Goal: Information Seeking & Learning: Learn about a topic

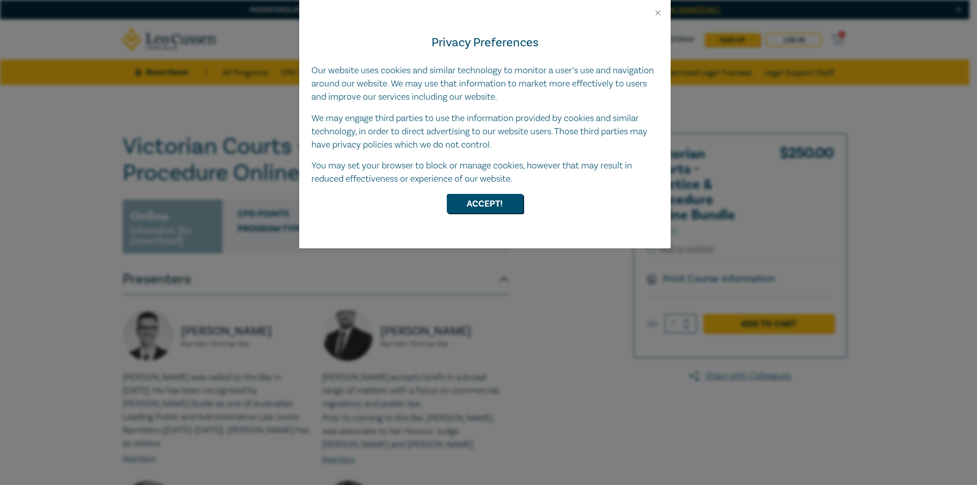
click at [502, 220] on div "Privacy Preferences Our website uses cookies and similar technology to monitor …" at bounding box center [485, 132] width 372 height 231
click at [655, 11] on button "Close" at bounding box center [658, 12] width 9 height 9
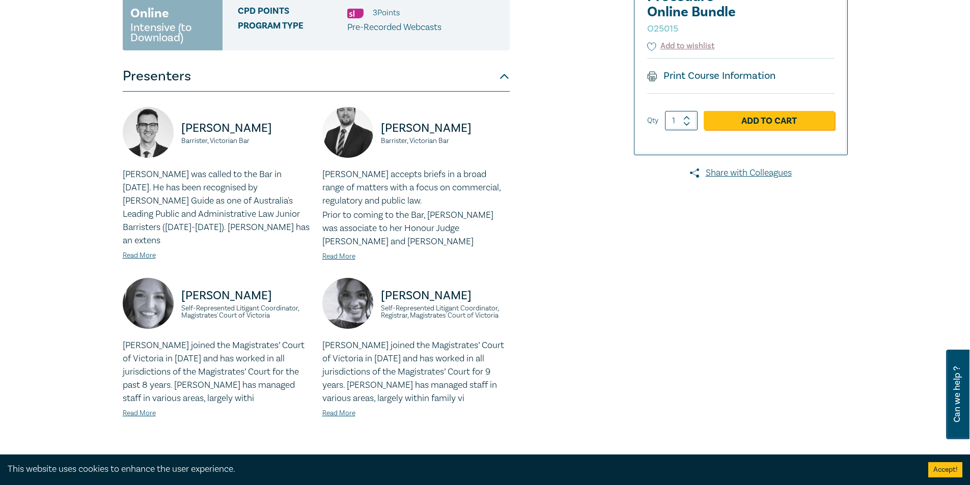
scroll to position [204, 0]
drag, startPoint x: 379, startPoint y: 304, endPoint x: 498, endPoint y: 309, distance: 119.2
click at [498, 309] on div "[PERSON_NAME] Self-Represented Litigant Coordinator, Registrar, Magistrates' Co…" at bounding box center [415, 307] width 187 height 61
click at [519, 319] on div "Victorian Courts - Practice & Procedure Online Bundle O25015 Online Intensive (…" at bounding box center [362, 235] width 491 height 611
drag, startPoint x: 382, startPoint y: 307, endPoint x: 433, endPoint y: 310, distance: 51.0
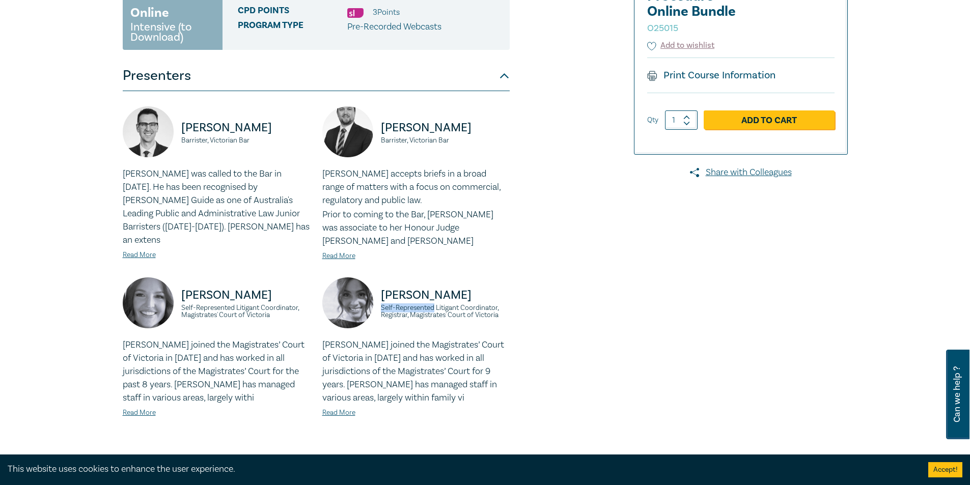
click at [433, 310] on small "Self-Represented Litigant Coordinator, Registrar, Magistrates' Court of Victoria" at bounding box center [445, 311] width 129 height 14
click at [444, 306] on small "Self-Represented Litigant Coordinator, Registrar, Magistrates' Court of Victoria" at bounding box center [445, 311] width 129 height 14
drag, startPoint x: 432, startPoint y: 307, endPoint x: 458, endPoint y: 307, distance: 26.5
click at [458, 307] on small "Self-Represented Litigant Coordinator, Registrar, Magistrates' Court of Victoria" at bounding box center [445, 311] width 129 height 14
click at [475, 307] on small "Self-Represented Litigant Coordinator, Registrar, Magistrates' Court of Victoria" at bounding box center [445, 311] width 129 height 14
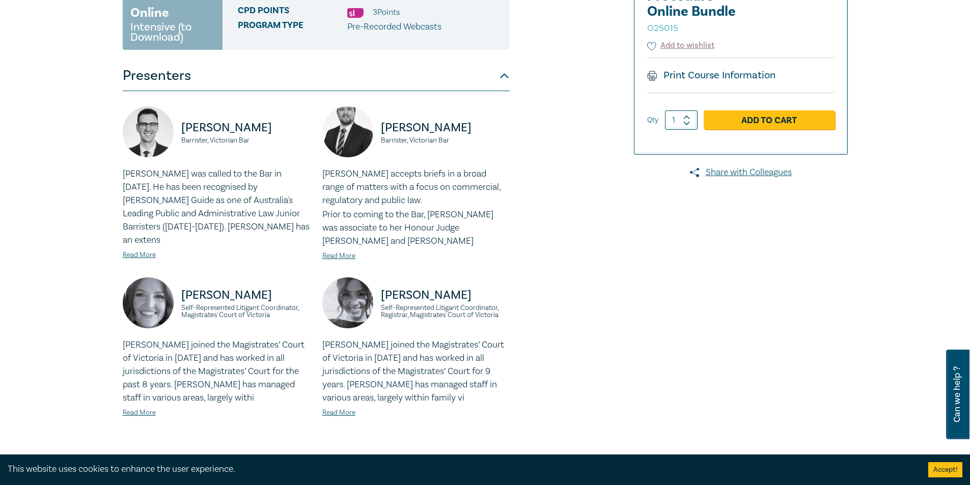
click at [457, 308] on small "Self-Represented Litigant Coordinator, Registrar, Magistrates' Court of Victoria" at bounding box center [445, 311] width 129 height 14
drag, startPoint x: 462, startPoint y: 307, endPoint x: 498, endPoint y: 307, distance: 36.1
click at [498, 307] on small "Self-Represented Litigant Coordinator, Registrar, Magistrates' Court of Victoria" at bounding box center [445, 311] width 129 height 14
click at [516, 321] on div "Victorian Courts - Practice & Procedure Online Bundle O25015 Online Intensive (…" at bounding box center [362, 235] width 491 height 611
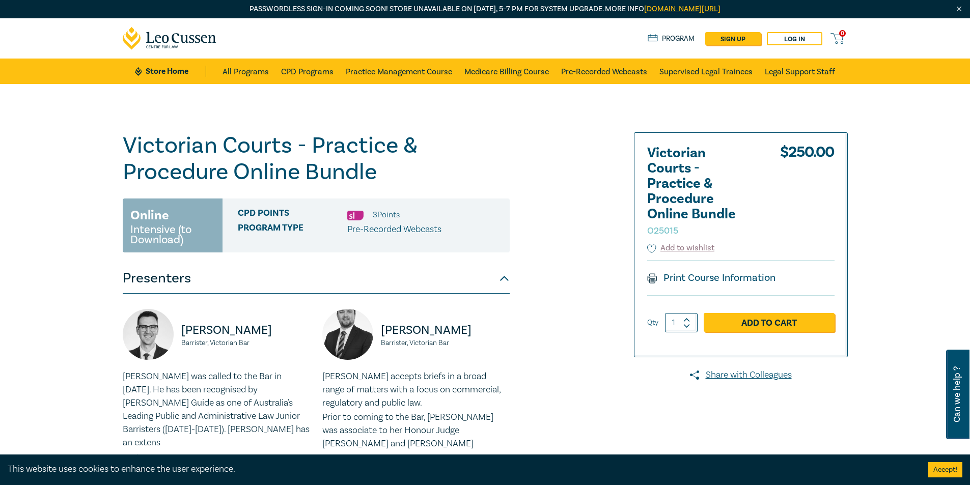
scroll to position [0, 0]
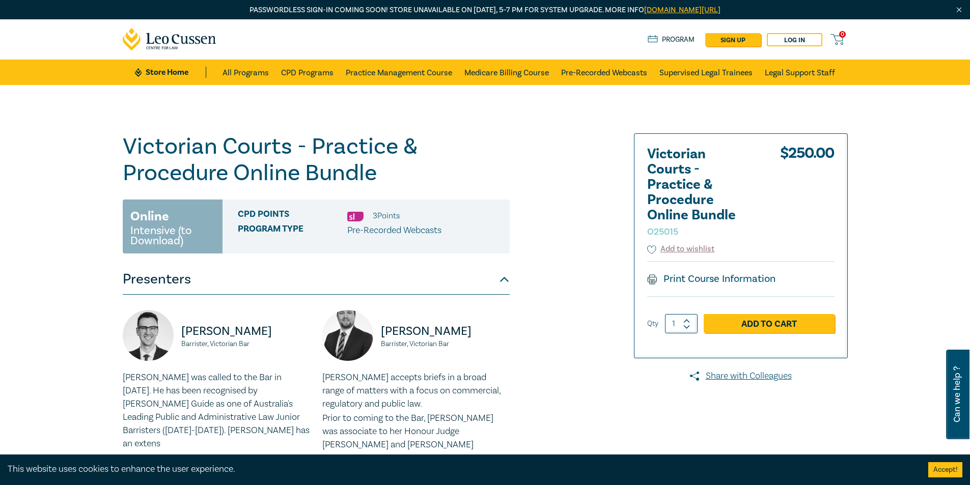
drag, startPoint x: 446, startPoint y: 169, endPoint x: 453, endPoint y: 165, distance: 8.5
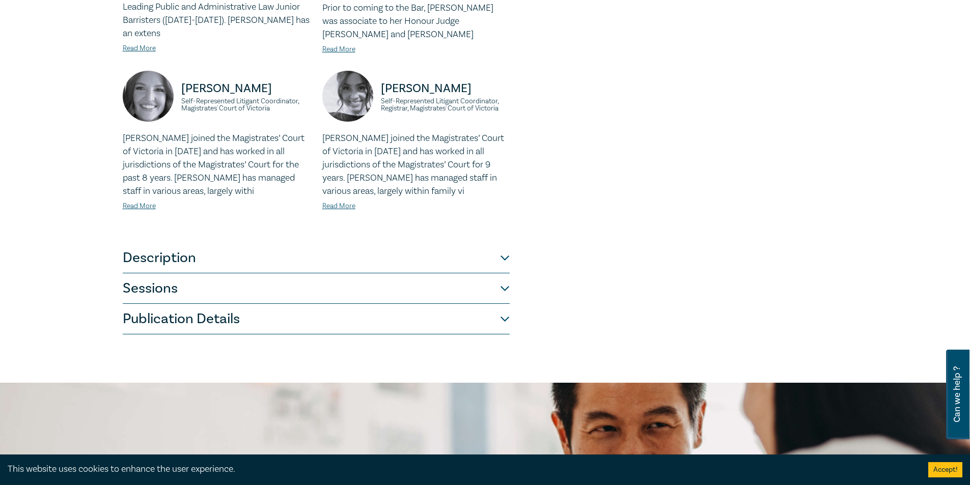
scroll to position [458, 0]
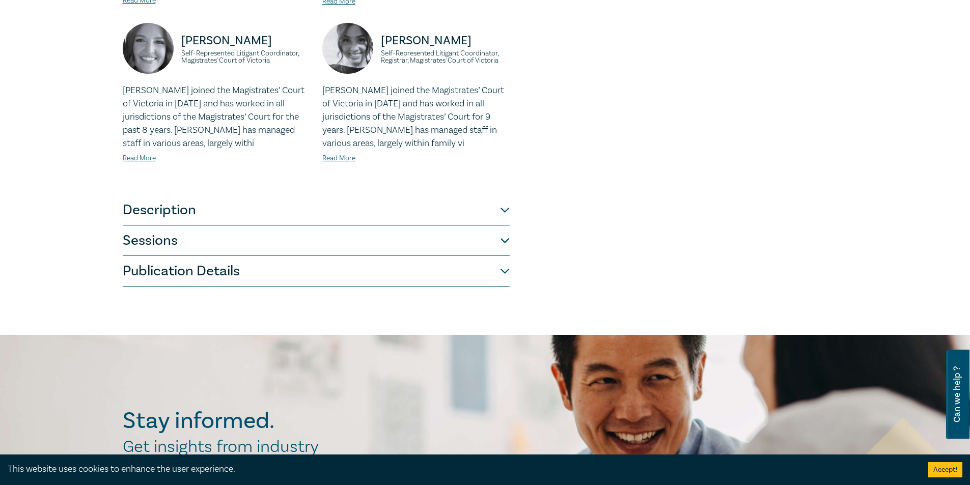
drag, startPoint x: 571, startPoint y: 230, endPoint x: 567, endPoint y: 226, distance: 5.4
drag, startPoint x: 567, startPoint y: 222, endPoint x: 562, endPoint y: 214, distance: 9.1
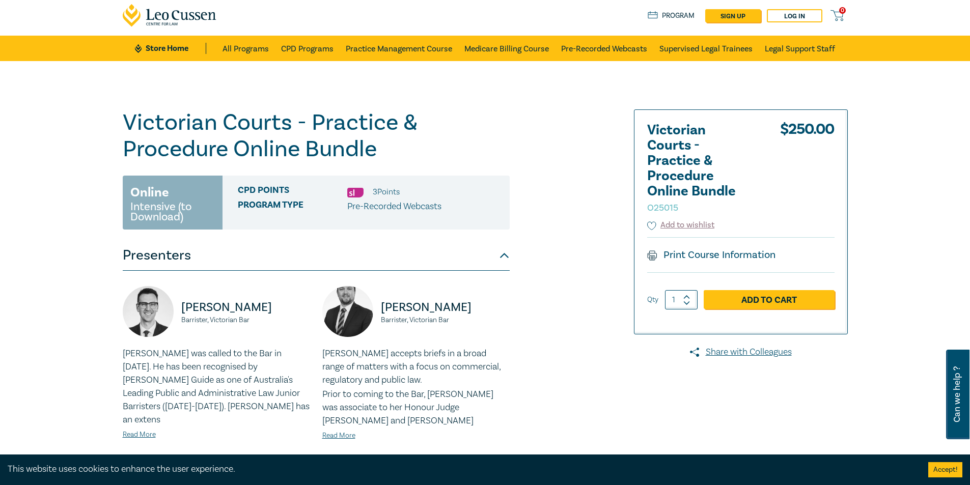
scroll to position [0, 0]
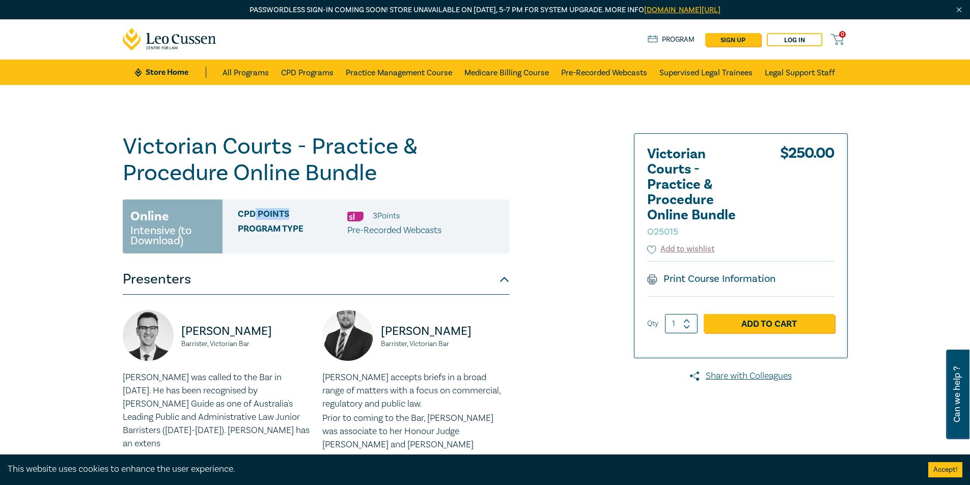
drag, startPoint x: 255, startPoint y: 214, endPoint x: 330, endPoint y: 213, distance: 74.8
click at [330, 213] on span "CPD Points" at bounding box center [292, 215] width 109 height 13
click at [288, 215] on span "CPD Points" at bounding box center [292, 215] width 109 height 13
click at [289, 224] on span "Program type" at bounding box center [292, 230] width 109 height 13
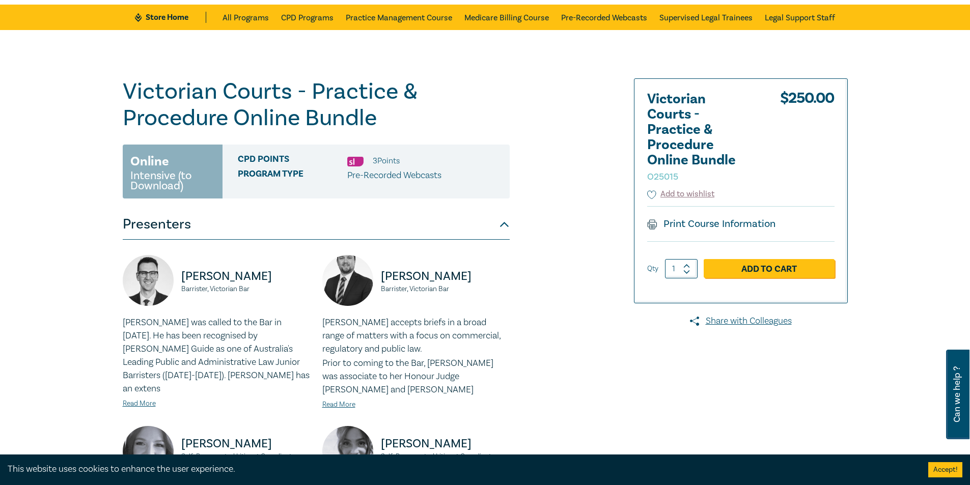
scroll to position [51, 0]
